Goal: Complete application form

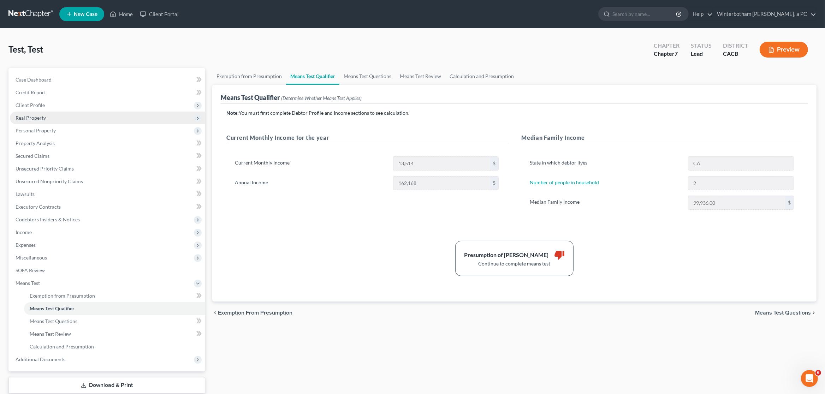
click at [22, 117] on span "Real Property" at bounding box center [31, 118] width 30 height 6
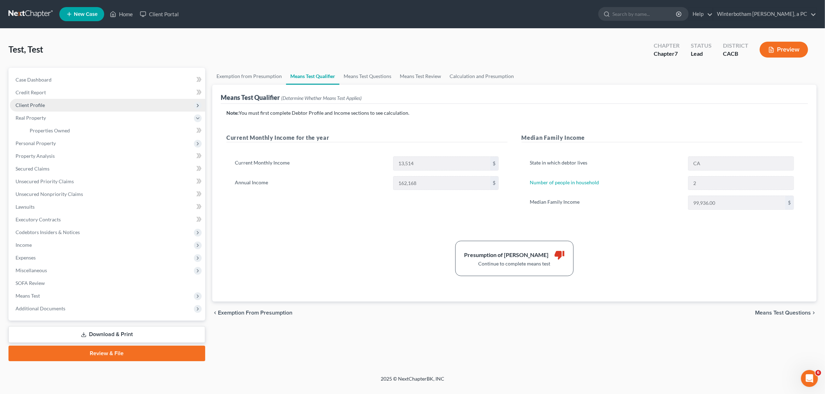
click at [28, 104] on span "Client Profile" at bounding box center [30, 105] width 29 height 6
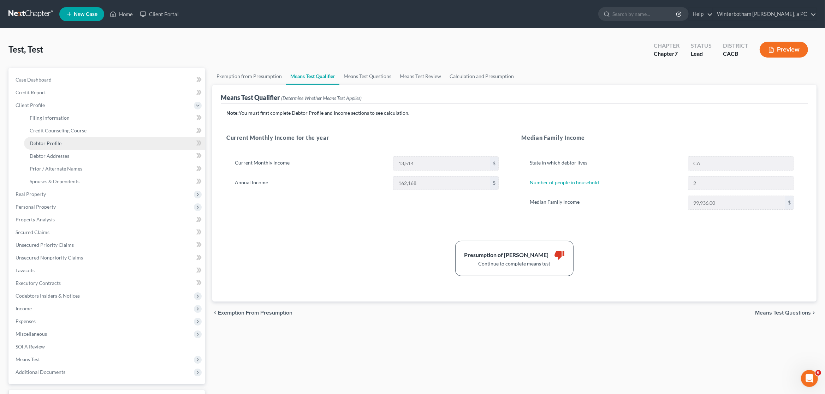
click at [46, 145] on span "Debtor Profile" at bounding box center [46, 143] width 32 height 6
select select "1"
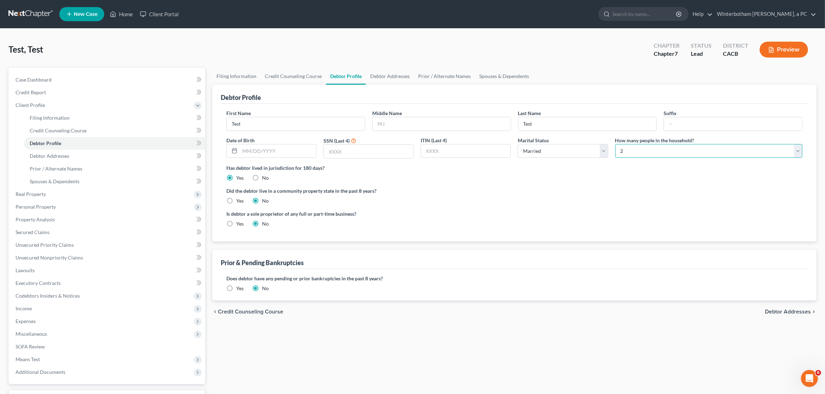
click at [615, 144] on select "Select 1 2 3 4 5 6 7 8 9 10 11 12 13 14 15 16 17 18 19 20" at bounding box center [708, 151] width 187 height 14
select select "4"
click option "5" at bounding box center [0, 0] width 0 height 0
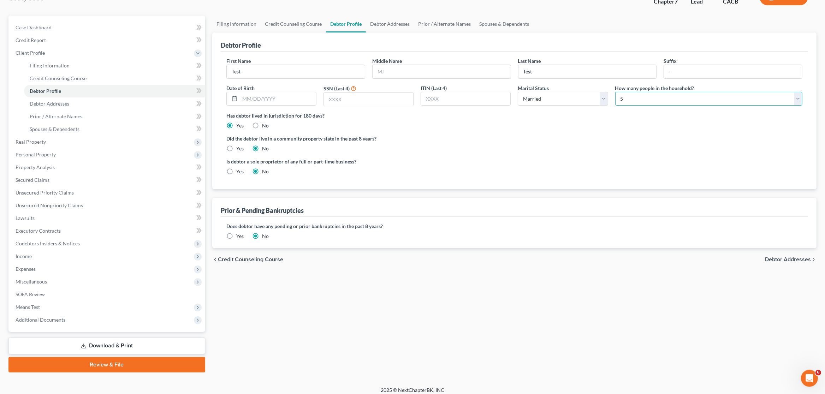
scroll to position [57, 0]
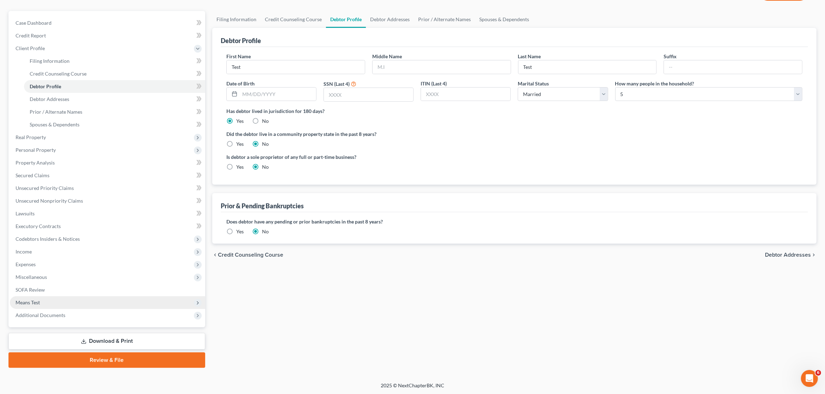
click at [42, 303] on span "Means Test" at bounding box center [107, 302] width 195 height 13
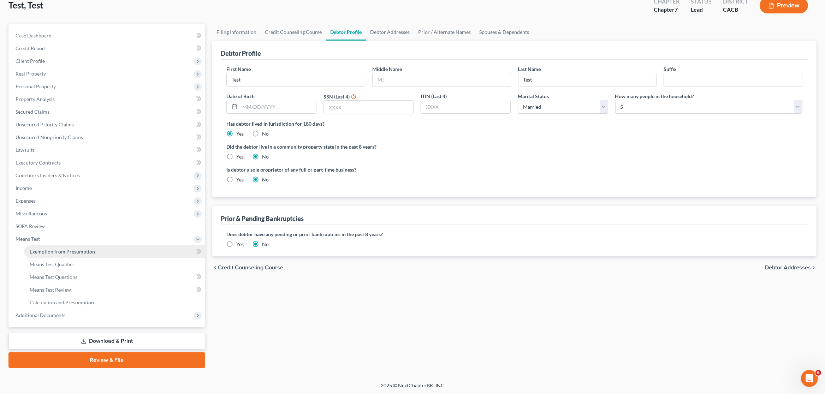
click at [110, 247] on link "Exemption from Presumption" at bounding box center [114, 251] width 181 height 13
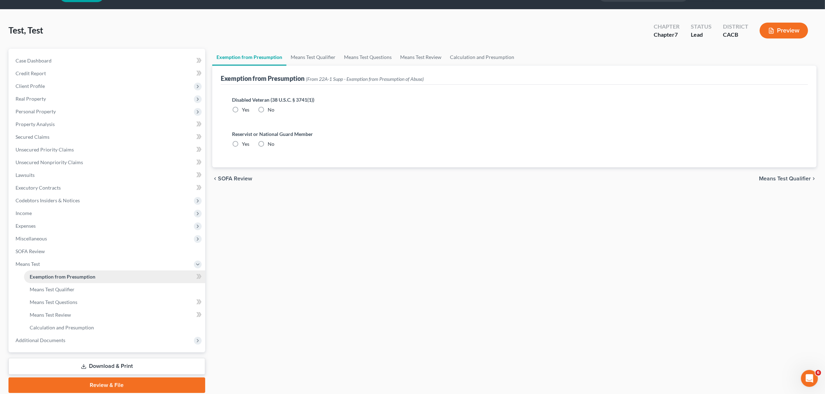
radio input "true"
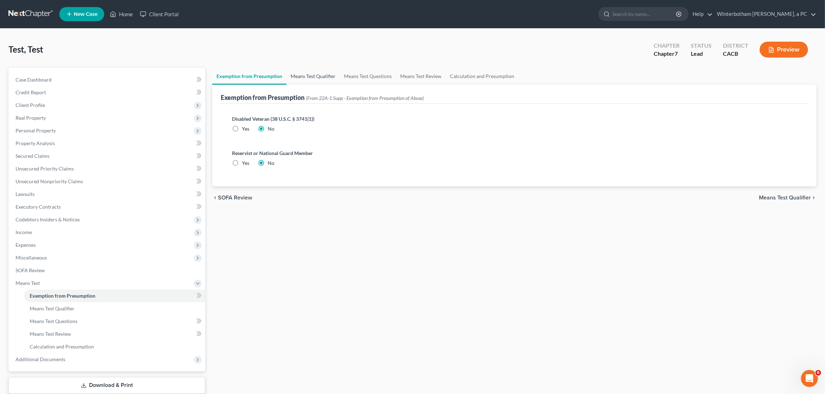
click at [329, 76] on link "Means Test Qualifier" at bounding box center [312, 76] width 53 height 17
